Goal: Task Accomplishment & Management: Manage account settings

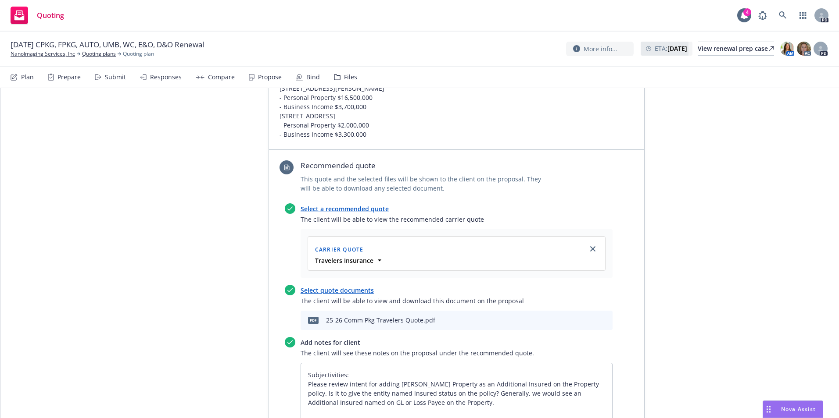
scroll to position [483, 0]
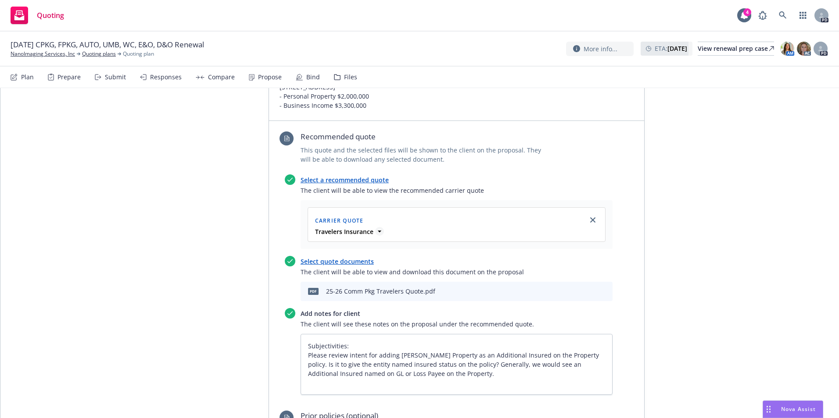
click at [347, 228] on strong "Travelers Insurance" at bounding box center [344, 232] width 58 height 8
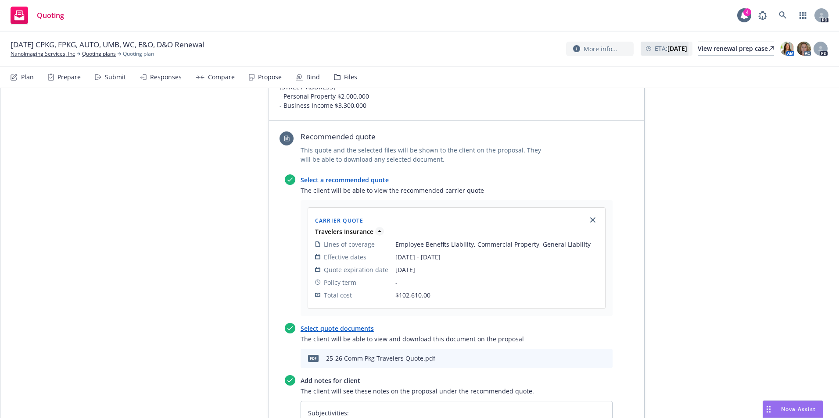
click at [347, 228] on strong "Travelers Insurance" at bounding box center [344, 232] width 58 height 8
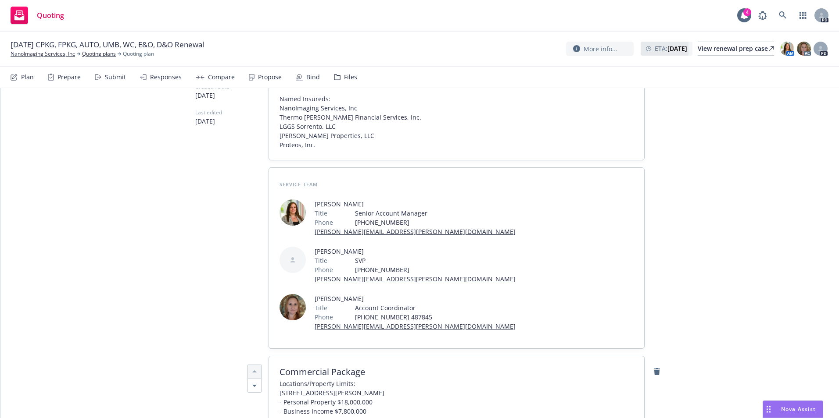
scroll to position [0, 0]
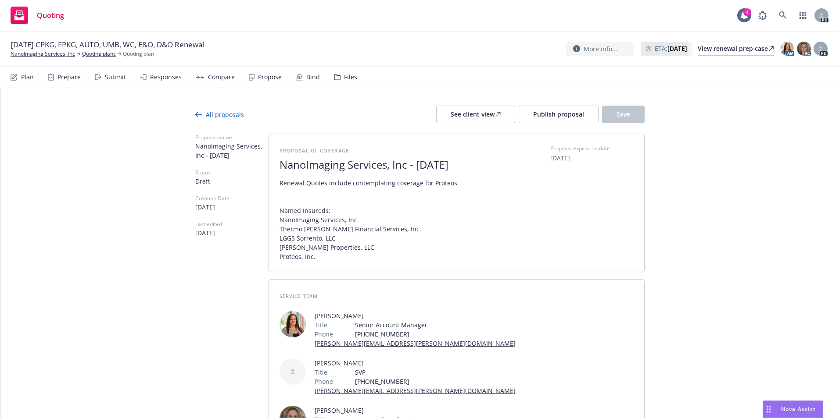
click at [226, 115] on div "All proposals" at bounding box center [219, 114] width 49 height 9
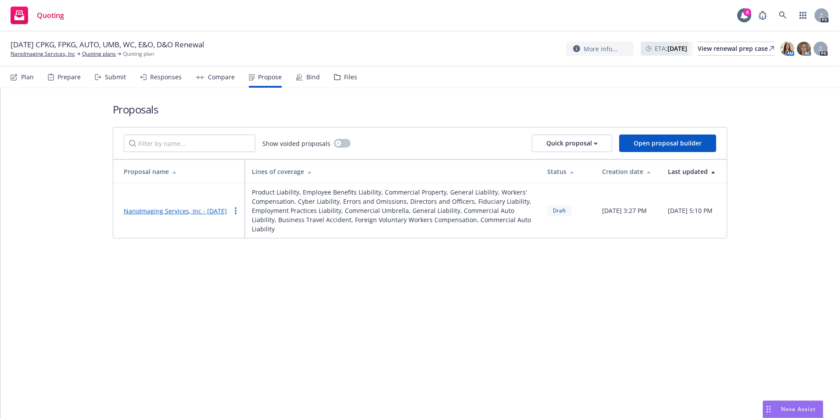
click at [163, 207] on link "NanoImaging Services, Inc - [DATE]" at bounding box center [175, 211] width 103 height 8
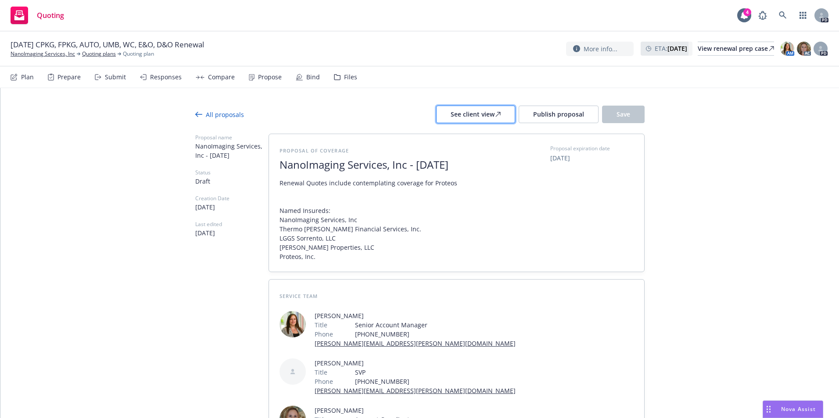
click at [468, 119] on div "See client view" at bounding box center [475, 114] width 50 height 17
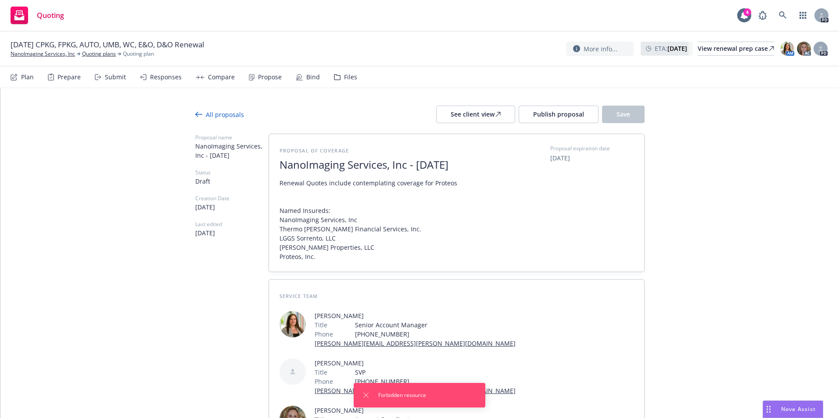
click at [342, 118] on div "All proposals See client view Publish proposal Save" at bounding box center [419, 115] width 449 height 18
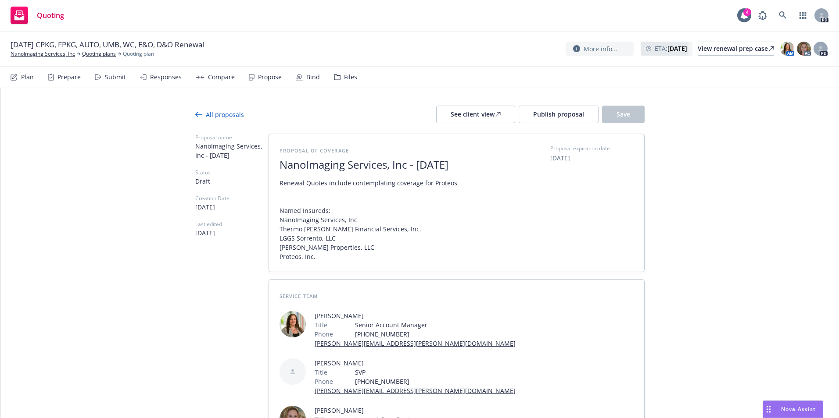
type textarea "x"
